Goal: Book appointment/travel/reservation

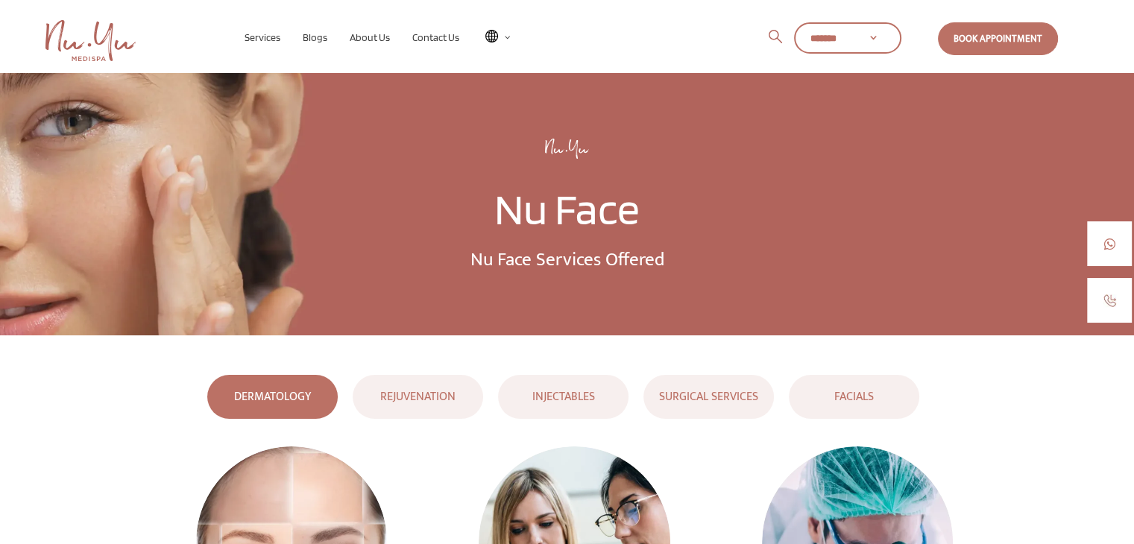
click at [405, 406] on div "REJUVENATION" at bounding box center [417, 397] width 123 height 20
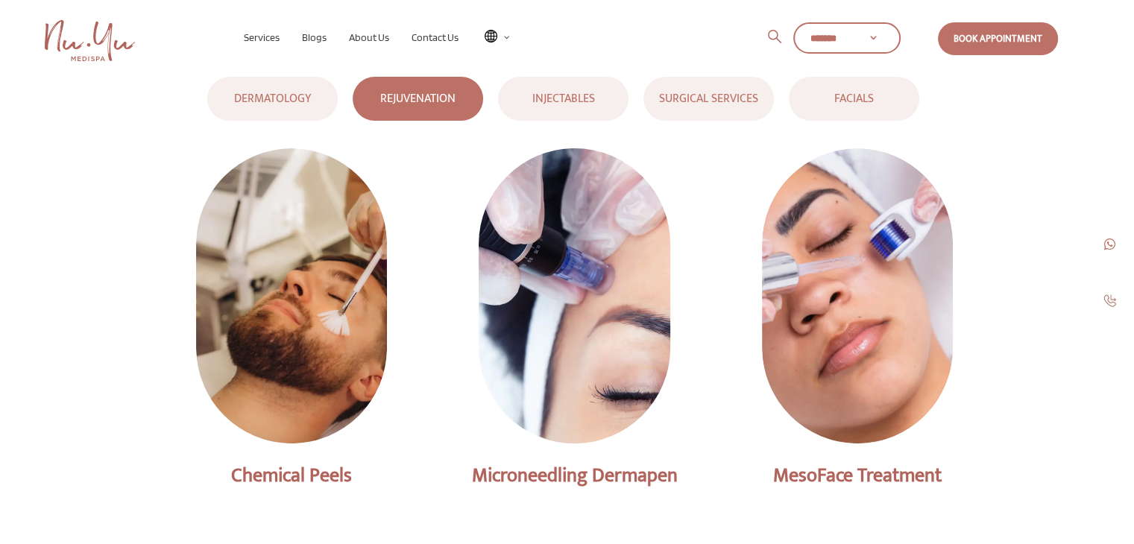
scroll to position [301, 0]
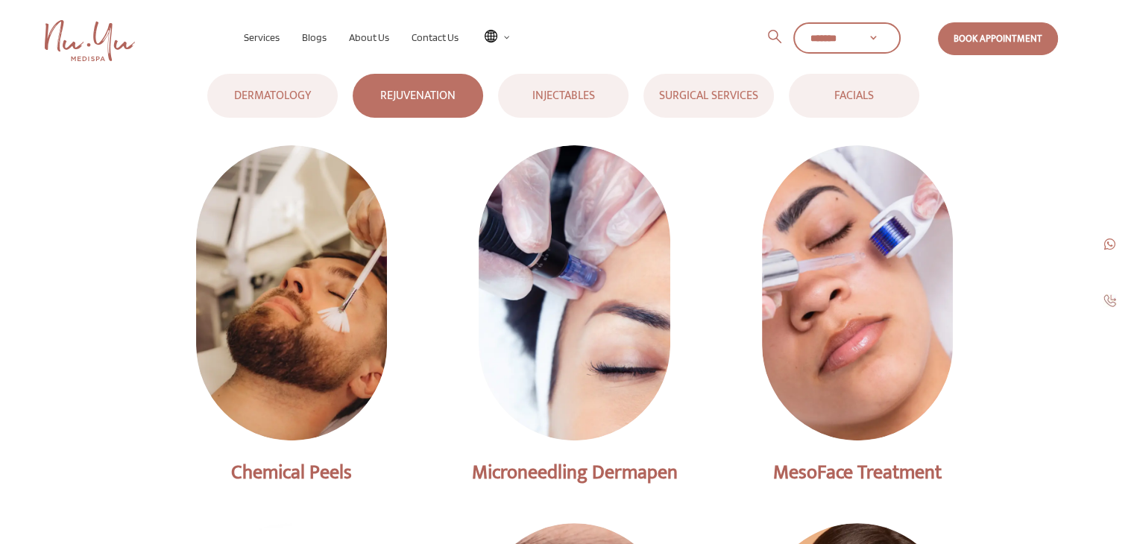
click at [854, 93] on div "FACIALS" at bounding box center [854, 96] width 123 height 20
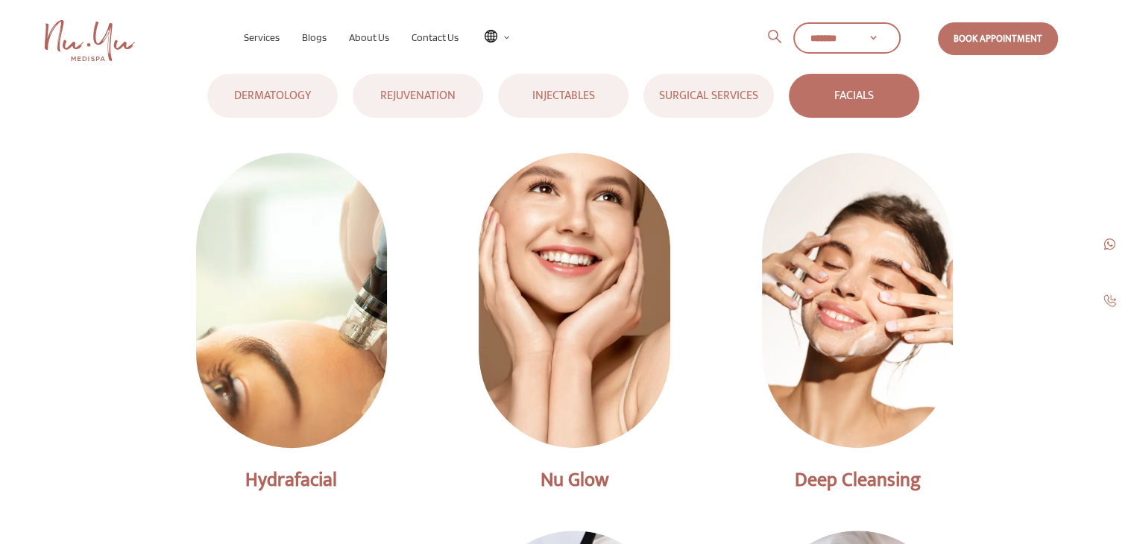
click at [235, 297] on img at bounding box center [291, 300] width 248 height 384
click at [289, 380] on img at bounding box center [291, 300] width 248 height 384
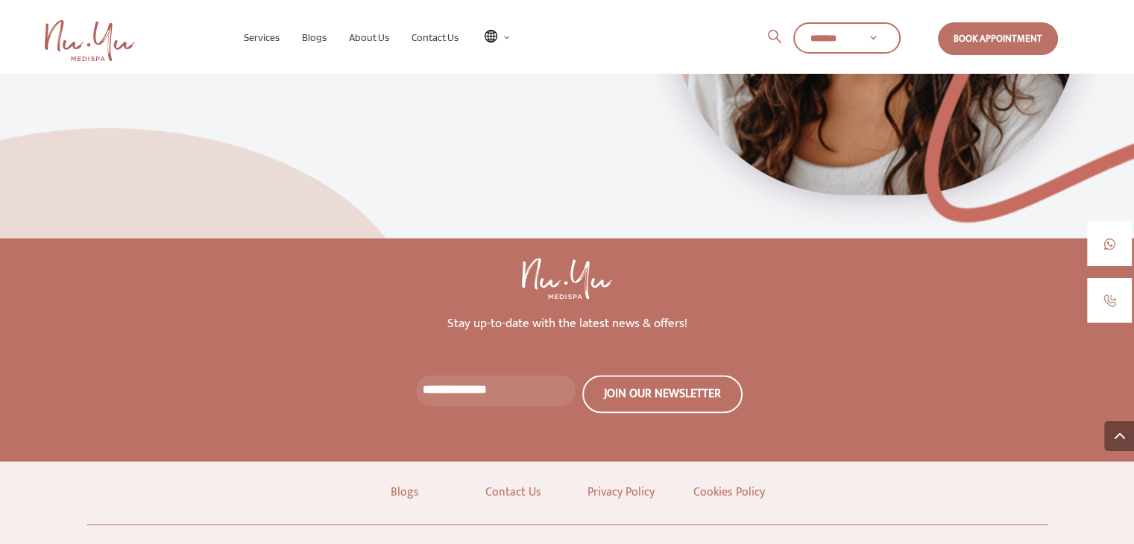
scroll to position [2063, 0]
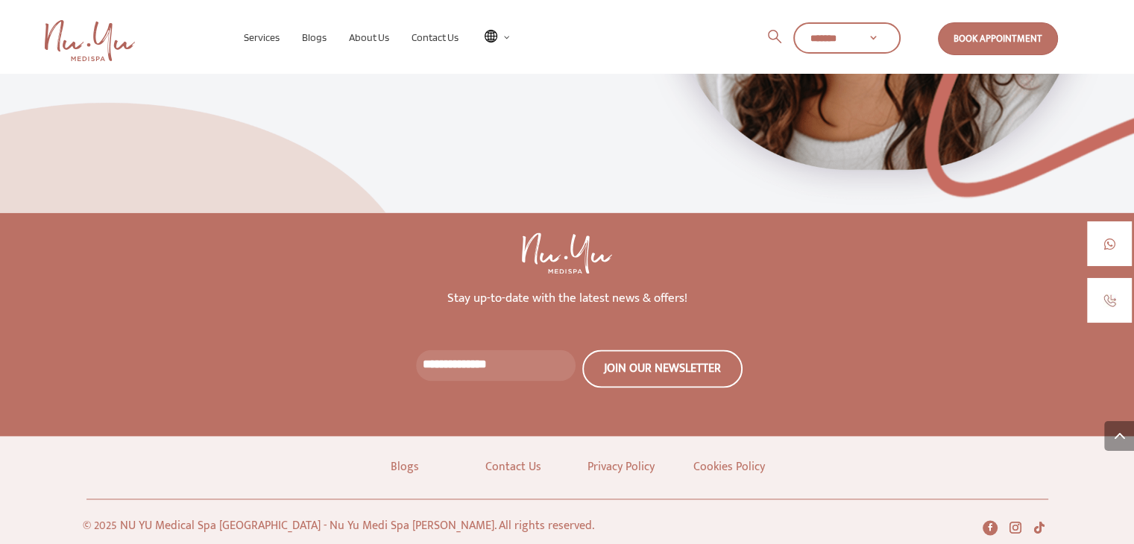
click at [981, 37] on link "Book Appointment" at bounding box center [998, 38] width 120 height 33
